Goal: Information Seeking & Learning: Learn about a topic

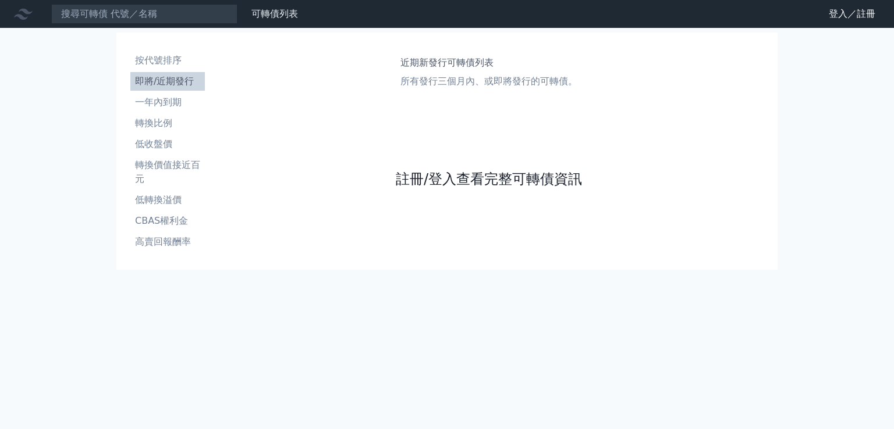
click at [452, 180] on link "註冊/登入查看完整可轉債資訊" at bounding box center [489, 179] width 186 height 19
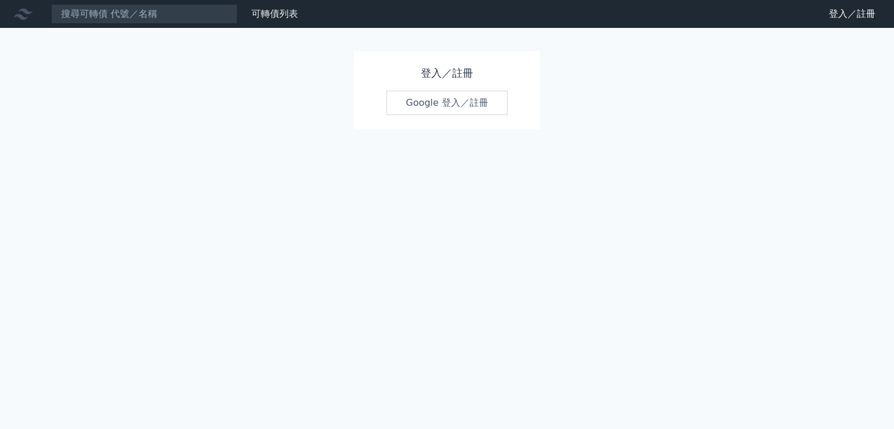
click at [452, 108] on link "Google 登入／註冊" at bounding box center [446, 103] width 121 height 24
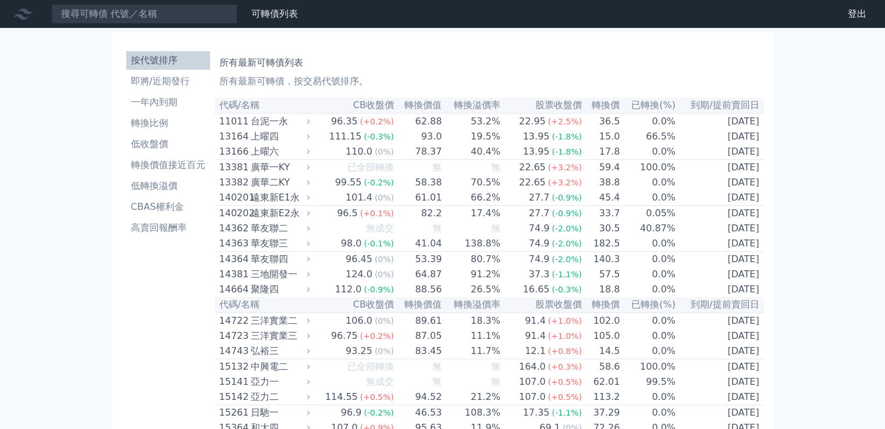
click at [168, 78] on li "即將/近期發行" at bounding box center [168, 81] width 84 height 14
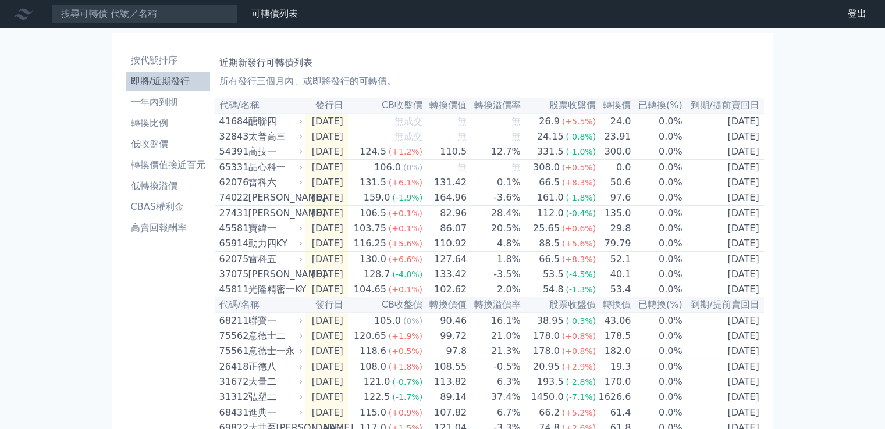
click at [149, 313] on div "按代號排序 即將/近期發行 一年內到期 轉換比例 低收盤價 轉換價值接近百元 低轉換溢價 CBAS權利金 高賣回報酬率" at bounding box center [168, 426] width 93 height 758
click at [118, 314] on div "按代號排序 即將/近期發行 一年內到期 轉換比例 低收盤價 轉換價值接近百元 低轉換溢價 CBAS權利金 高賣回報酬率 近期新發行可轉債列表 所有發行三個月內…" at bounding box center [442, 426] width 661 height 786
click at [176, 55] on li "按代號排序" at bounding box center [168, 61] width 84 height 14
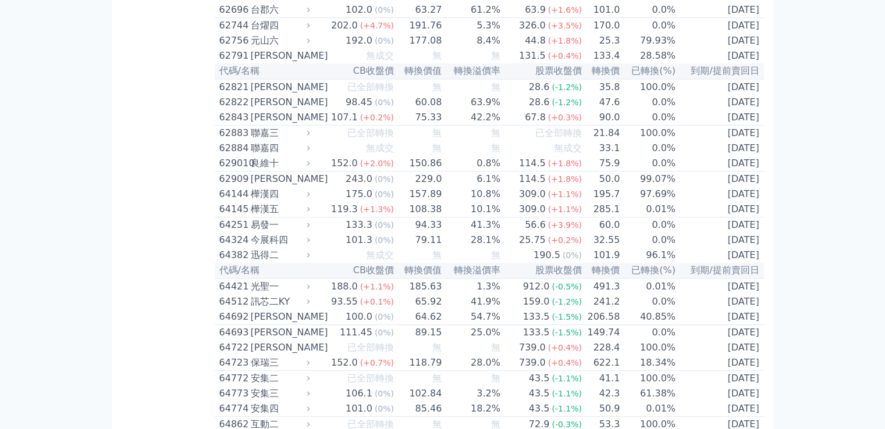
scroll to position [4889, 0]
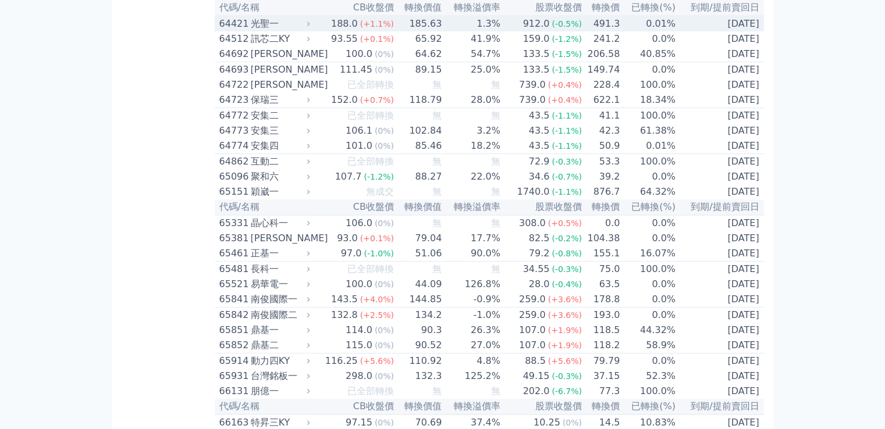
click at [282, 31] on div "光聖一" at bounding box center [279, 24] width 57 height 14
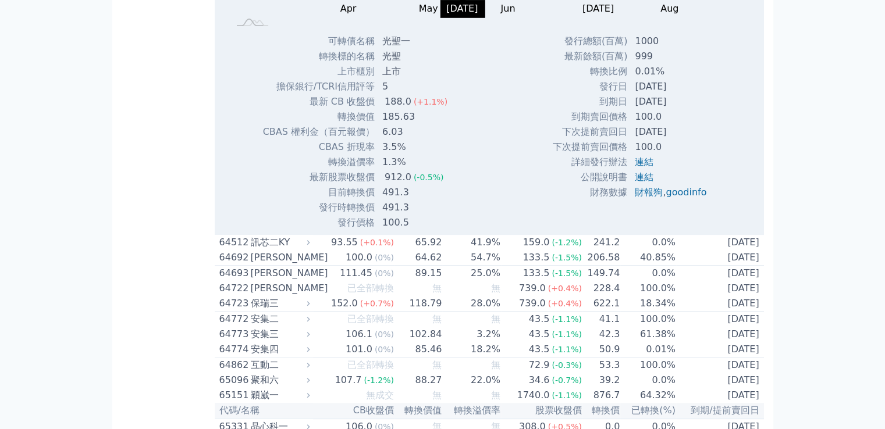
scroll to position [4947, 0]
